Goal: Task Accomplishment & Management: Complete application form

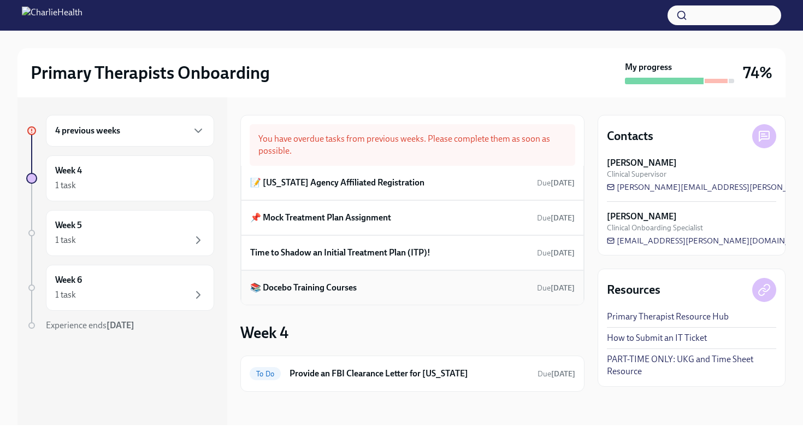
click at [415, 286] on div "📚 Docebo Training Courses Due [DATE]" at bounding box center [412, 287] width 325 height 16
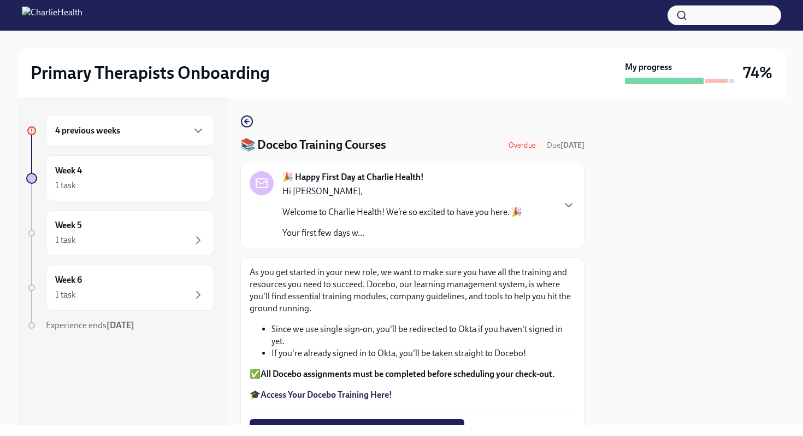
click at [647, 299] on div at bounding box center [692, 260] width 188 height 327
click at [671, 300] on div at bounding box center [692, 260] width 188 height 327
click at [562, 361] on div "As you get started in your new role, we want to make sure you have all the trai…" at bounding box center [413, 333] width 326 height 134
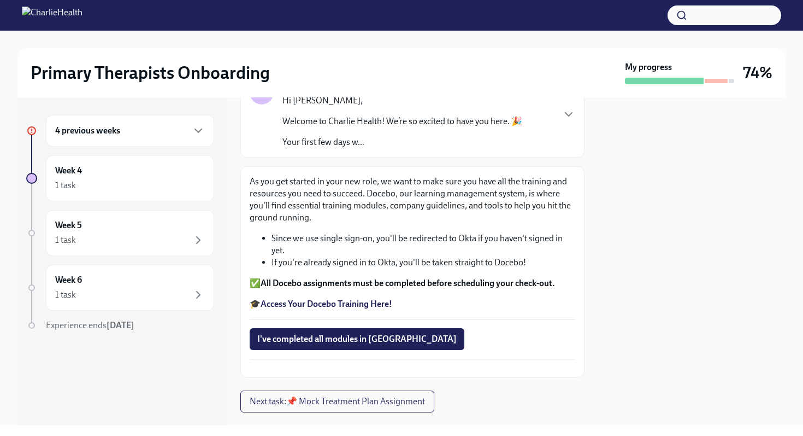
scroll to position [109, 0]
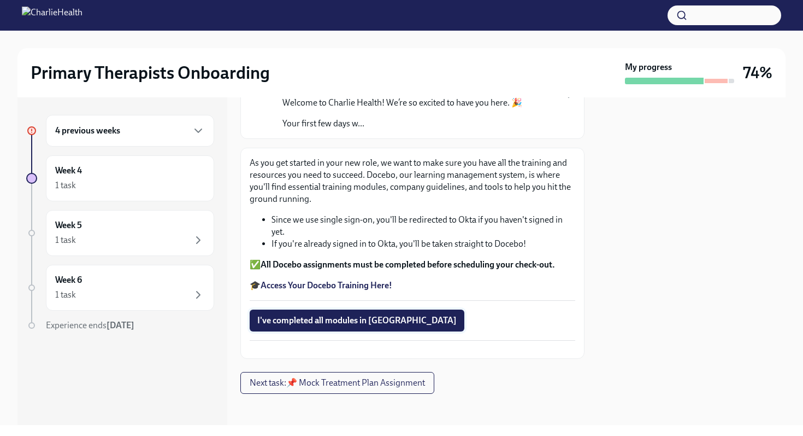
click at [300, 321] on span "I've completed all modules in [GEOGRAPHIC_DATA]" at bounding box center [356, 320] width 199 height 11
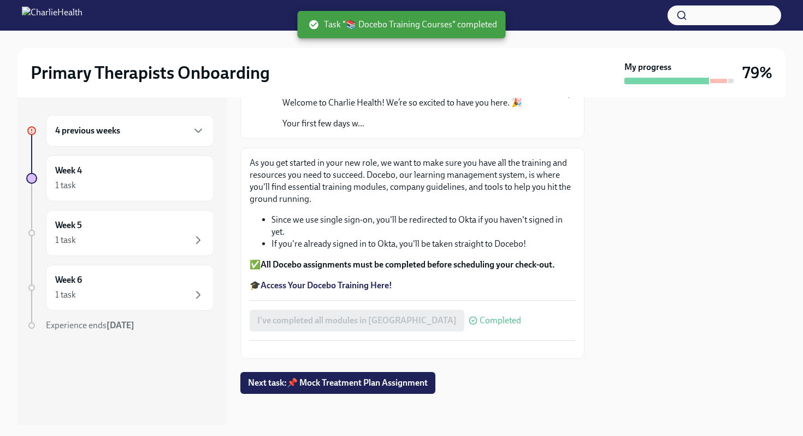
click at [624, 331] on div at bounding box center [692, 260] width 188 height 327
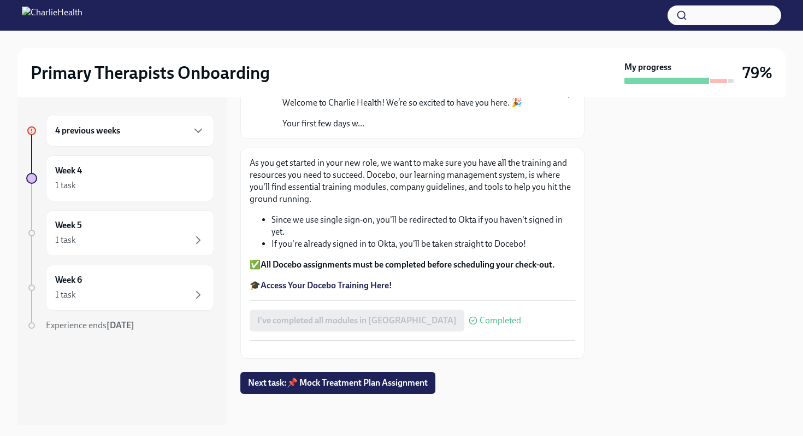
click at [624, 331] on div at bounding box center [692, 260] width 188 height 327
click at [577, 333] on div "As you get started in your new role, we want to make sure you have all the trai…" at bounding box center [412, 253] width 344 height 211
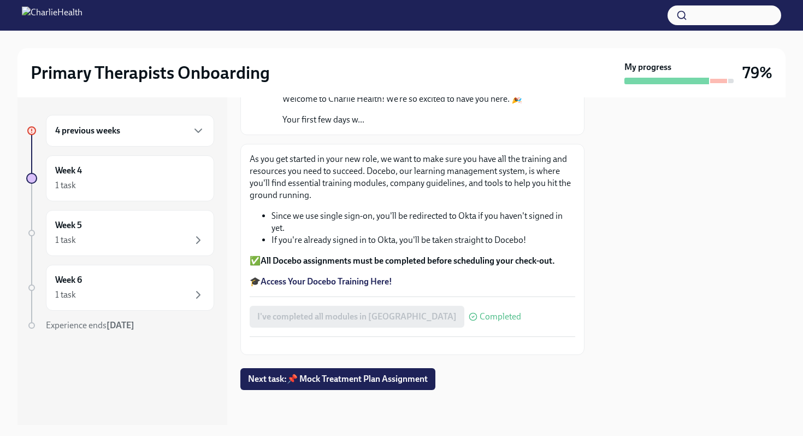
scroll to position [139, 0]
click at [360, 380] on span "Next task : 📌 Mock Treatment Plan Assignment" at bounding box center [338, 378] width 180 height 11
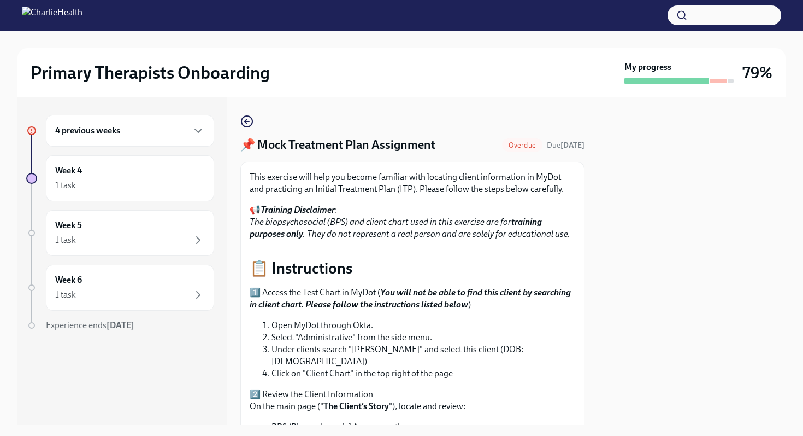
click at [686, 329] on div at bounding box center [692, 260] width 188 height 327
click at [170, 175] on div "Week 4 1 task" at bounding box center [130, 178] width 150 height 27
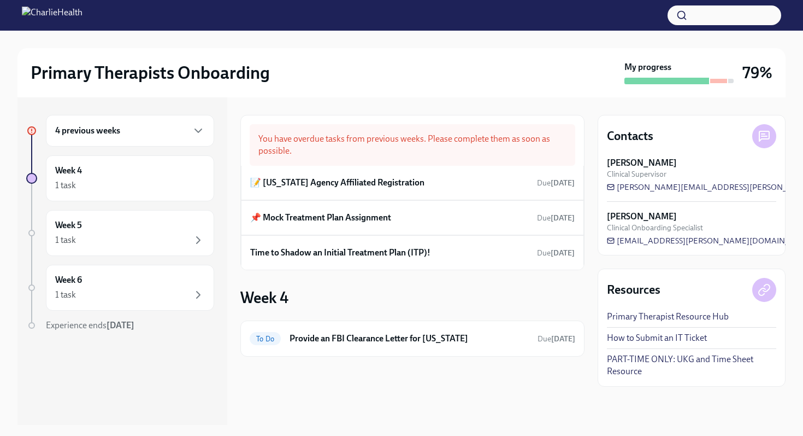
click at [207, 124] on div "4 previous weeks" at bounding box center [130, 131] width 168 height 32
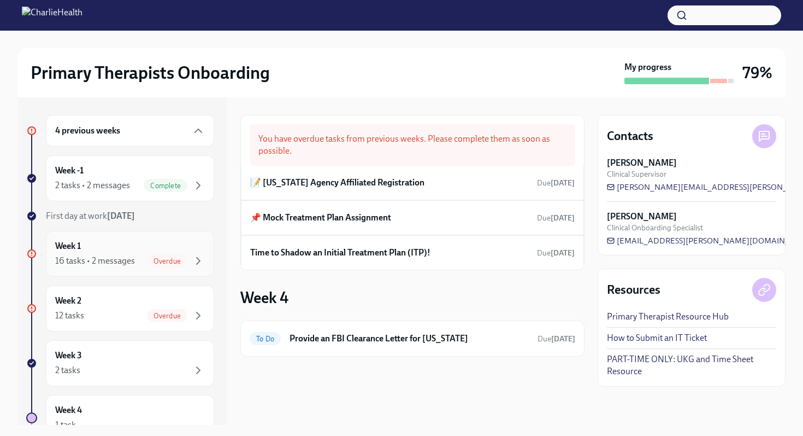
click at [165, 257] on span "Overdue" at bounding box center [167, 261] width 40 height 8
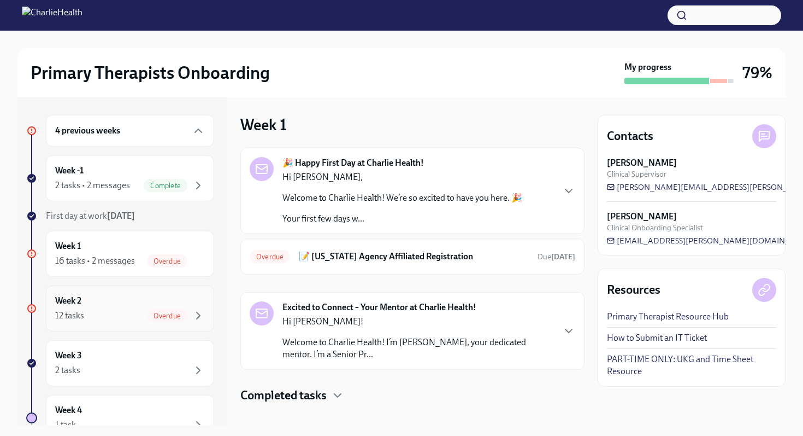
click at [179, 307] on div "Week 2 12 tasks Overdue" at bounding box center [130, 308] width 150 height 27
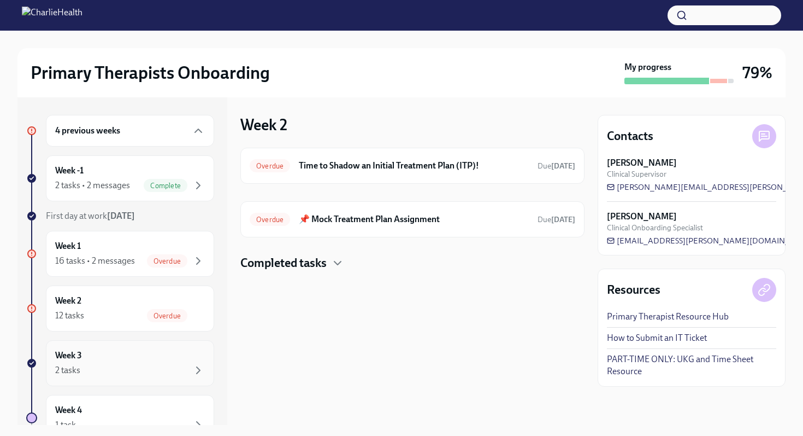
click at [184, 355] on div "Week 3 2 tasks" at bounding box center [130, 362] width 150 height 27
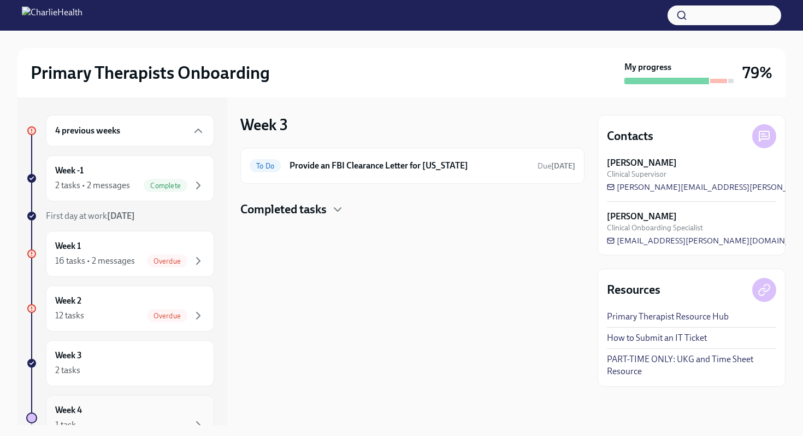
click at [182, 411] on div "Week 4 1 task" at bounding box center [130, 417] width 150 height 27
